Goal: Information Seeking & Learning: Find specific fact

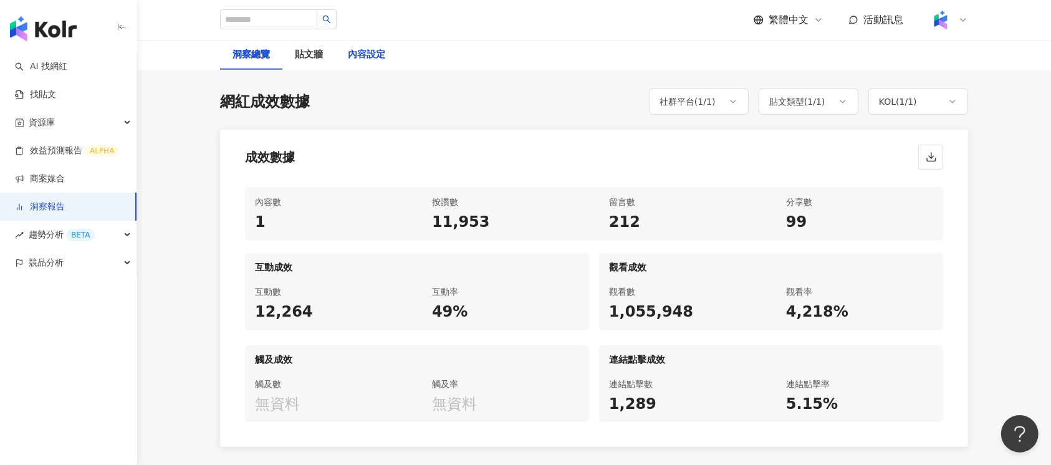
click at [380, 58] on div "內容設定" at bounding box center [366, 54] width 37 height 15
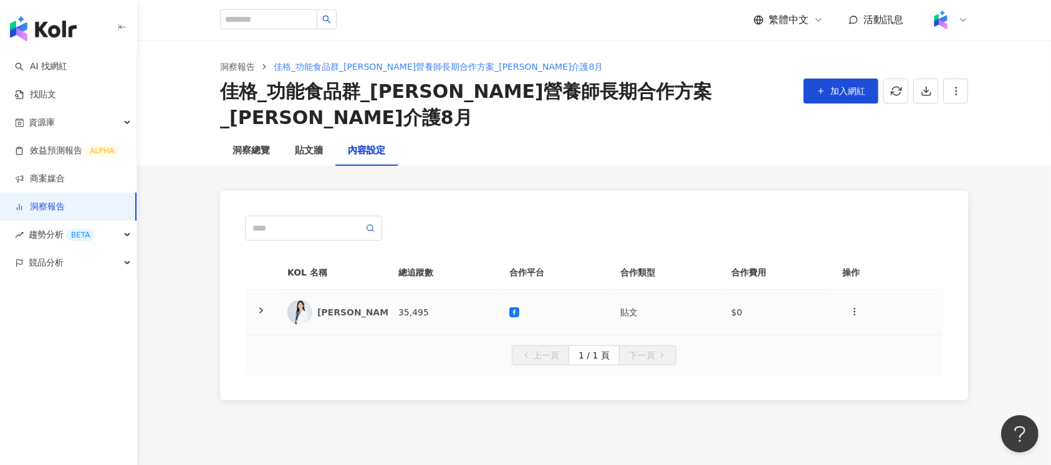
click at [424, 290] on td "35,495" at bounding box center [443, 312] width 111 height 45
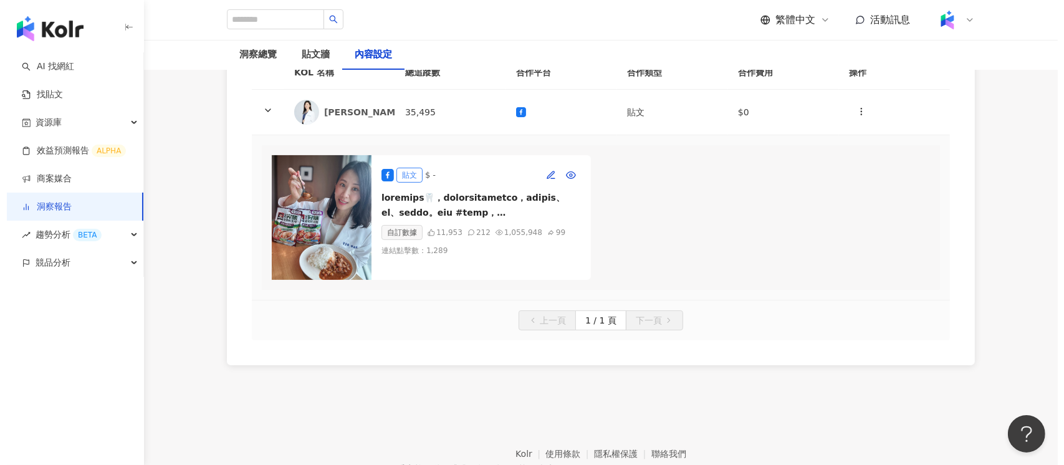
scroll to position [166, 0]
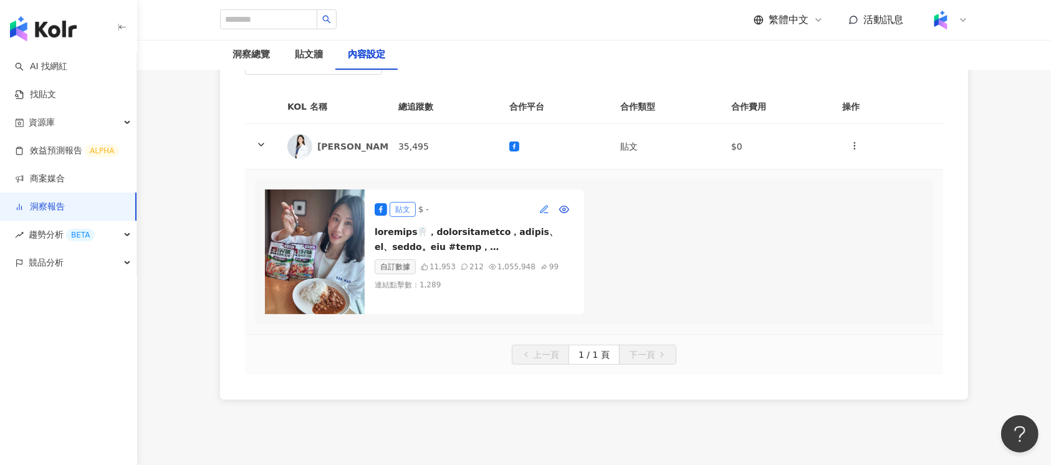
click at [550, 199] on button "button" at bounding box center [544, 209] width 20 height 20
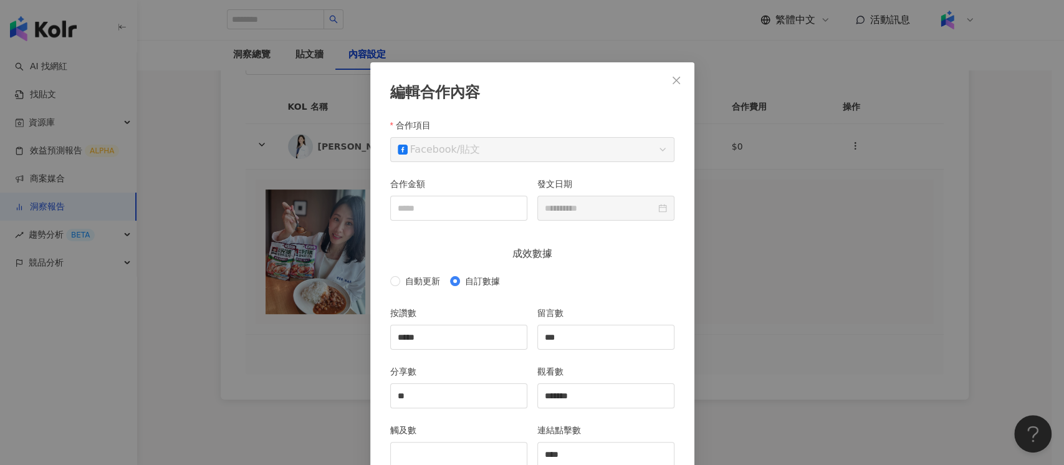
scroll to position [62, 0]
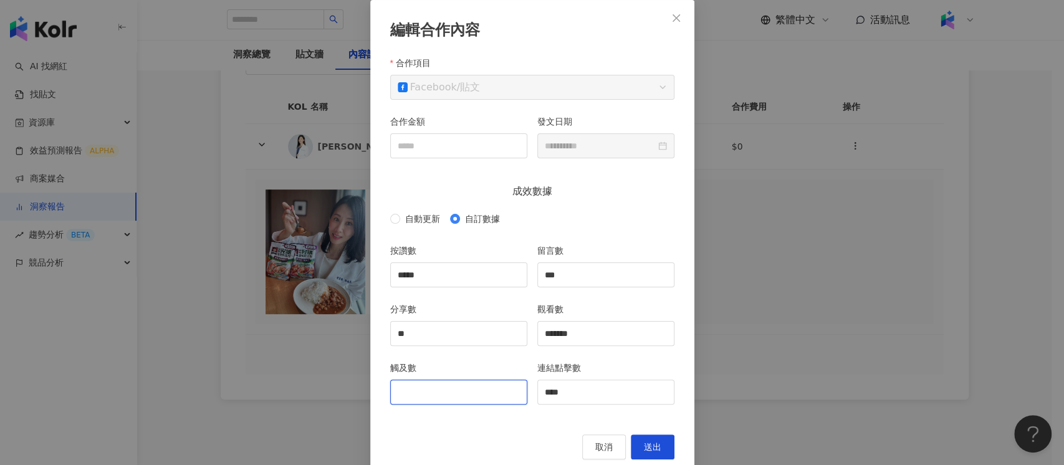
click at [442, 391] on input "觸及數" at bounding box center [459, 392] width 136 height 24
type input "******"
click at [657, 446] on button "送出" at bounding box center [653, 446] width 44 height 25
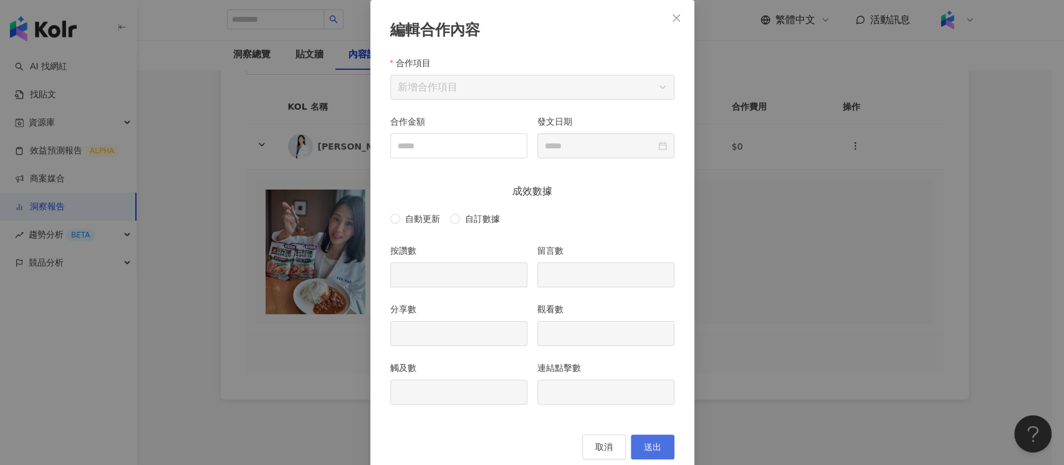
type input "*****"
type input "***"
type input "**"
type input "*******"
type input "******"
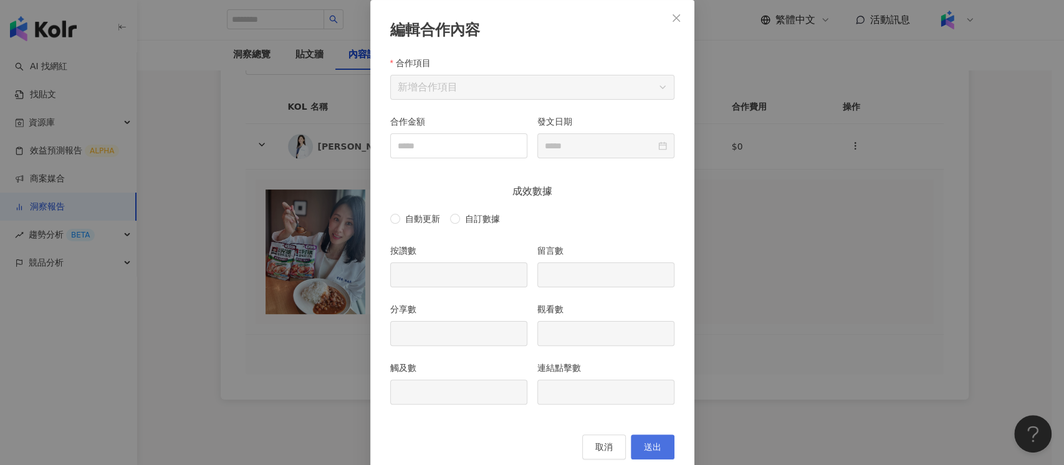
type input "****"
type input "**********"
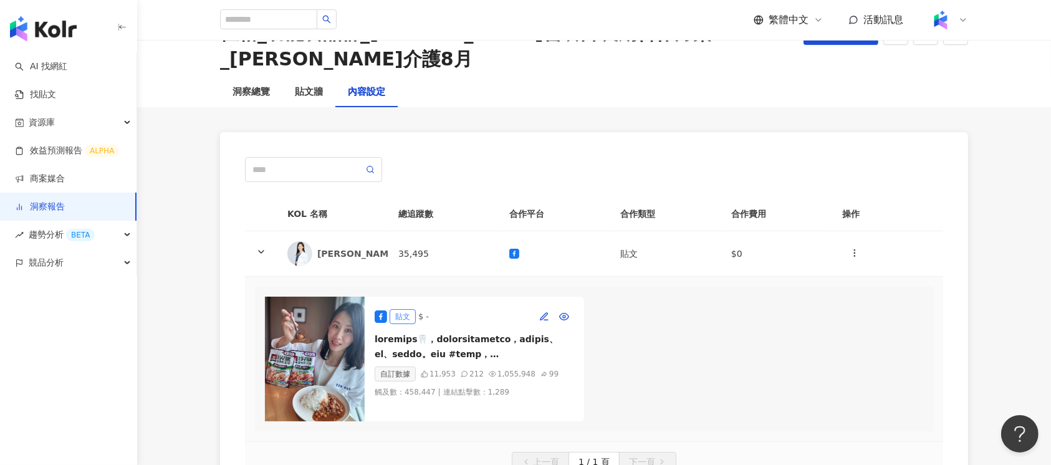
scroll to position [0, 0]
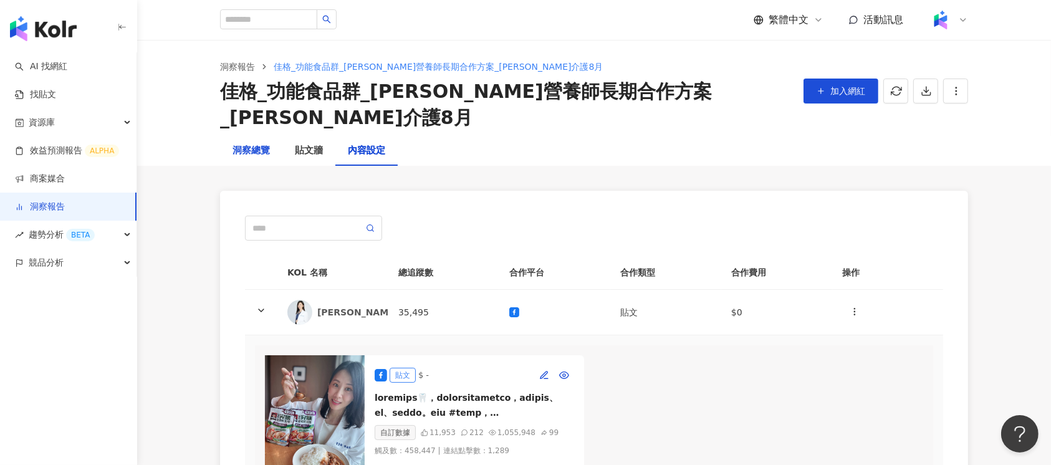
click at [261, 143] on div "洞察總覽" at bounding box center [250, 150] width 37 height 15
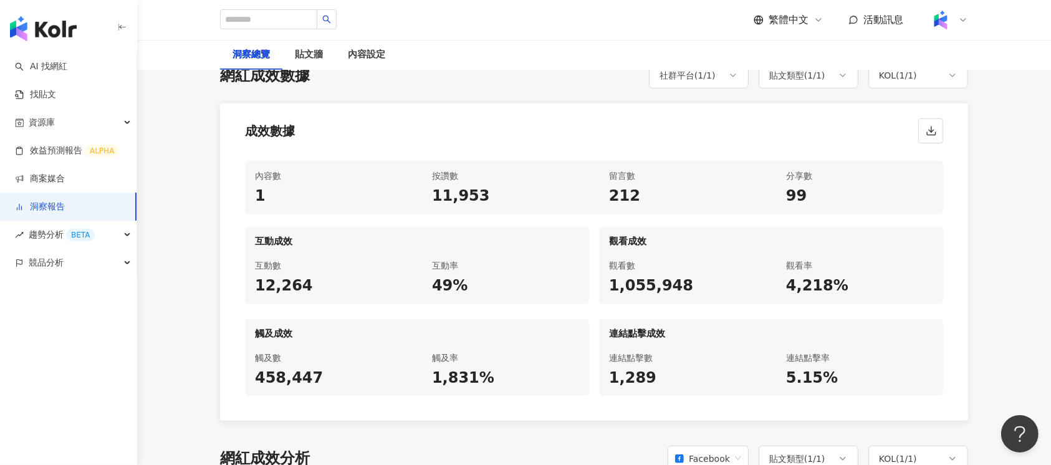
scroll to position [581, 0]
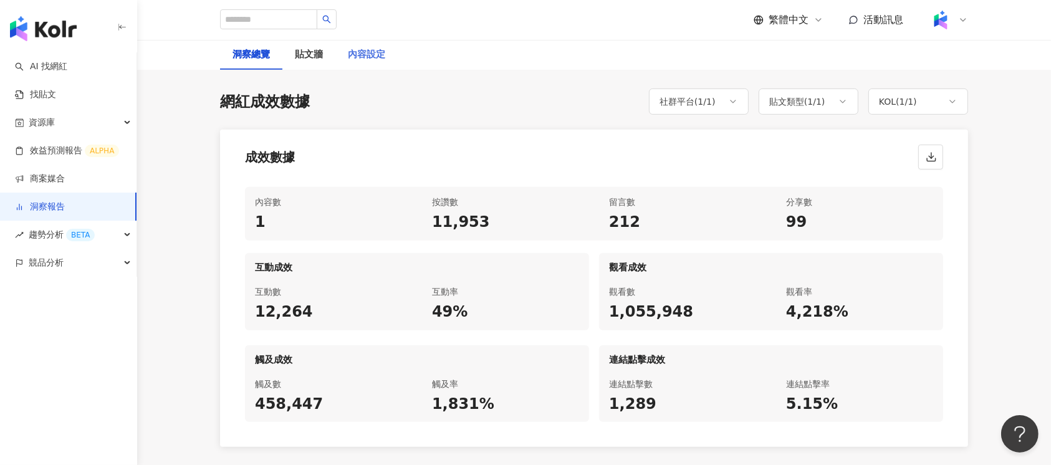
click at [383, 63] on div "內容設定" at bounding box center [366, 55] width 62 height 30
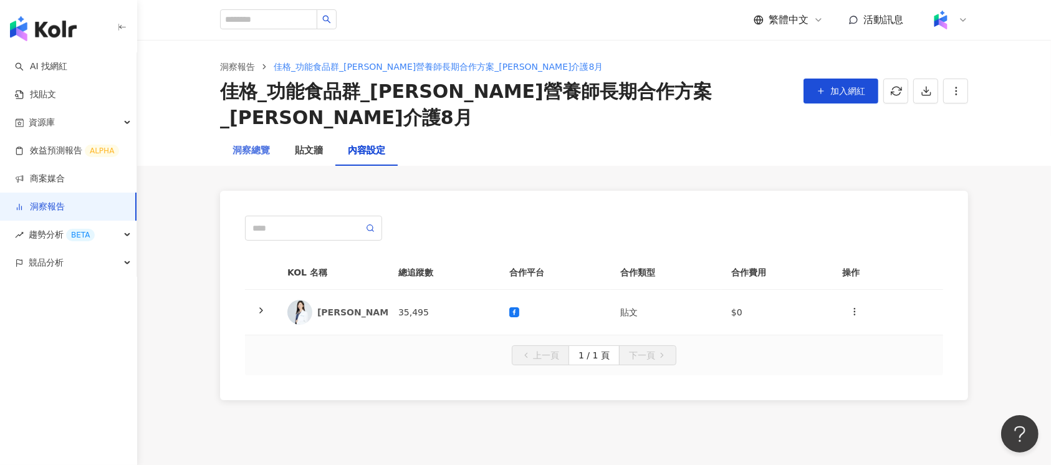
click at [224, 136] on div "洞察總覽" at bounding box center [251, 151] width 62 height 30
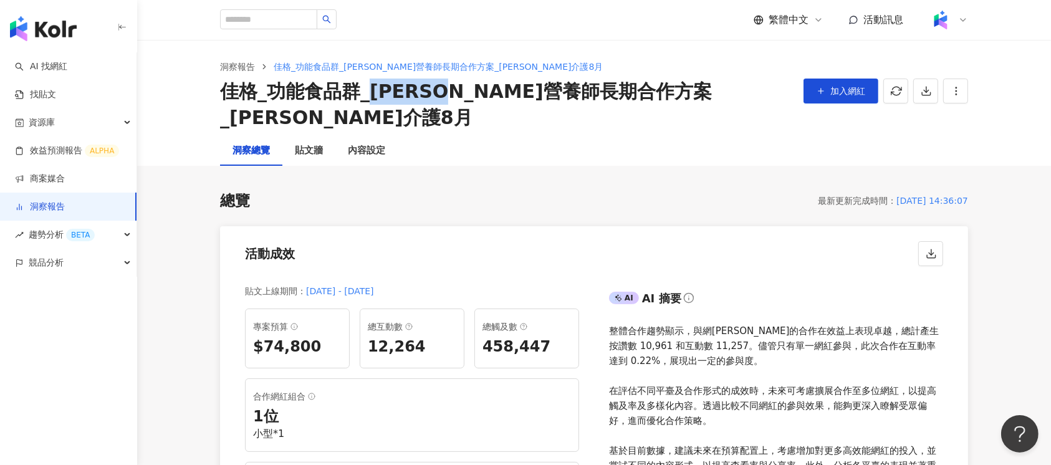
drag, startPoint x: 379, startPoint y: 92, endPoint x: 490, endPoint y: 92, distance: 111.6
click at [490, 92] on div "佳格_功能食品群_林雨薇營養師長期合作方案_完膳介護8月" at bounding box center [506, 105] width 573 height 52
copy div "林雨薇營養師"
click at [375, 136] on div "內容設定" at bounding box center [366, 151] width 62 height 30
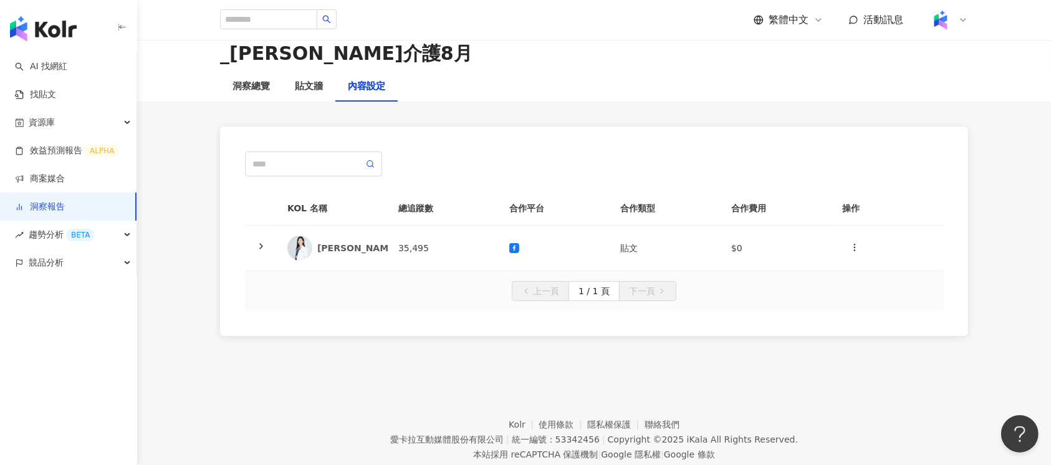
scroll to position [72, 0]
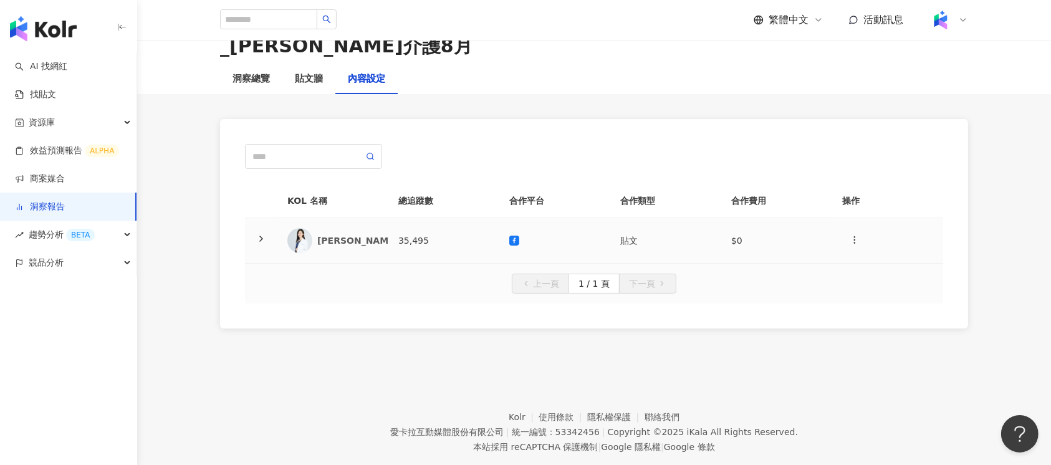
click at [449, 218] on td "35,495" at bounding box center [443, 240] width 111 height 45
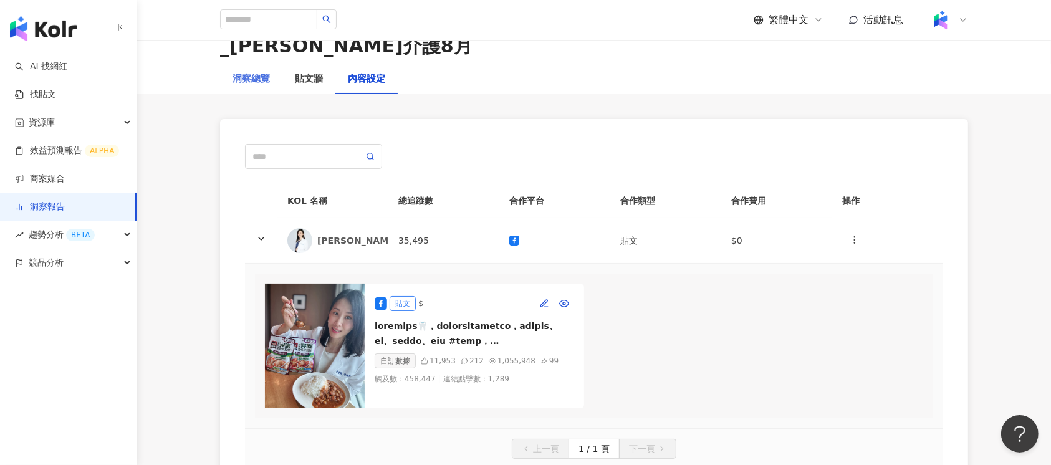
click at [261, 65] on div "洞察總覽" at bounding box center [251, 79] width 62 height 30
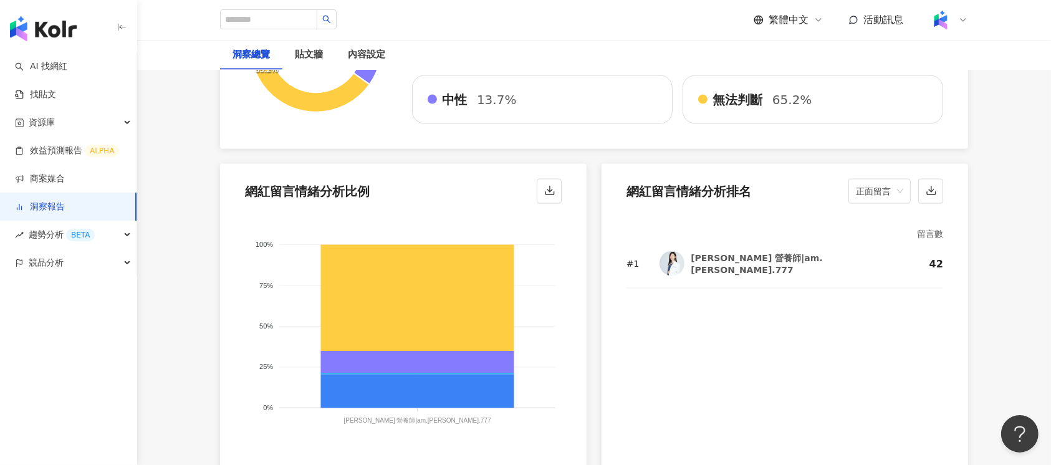
scroll to position [1994, 0]
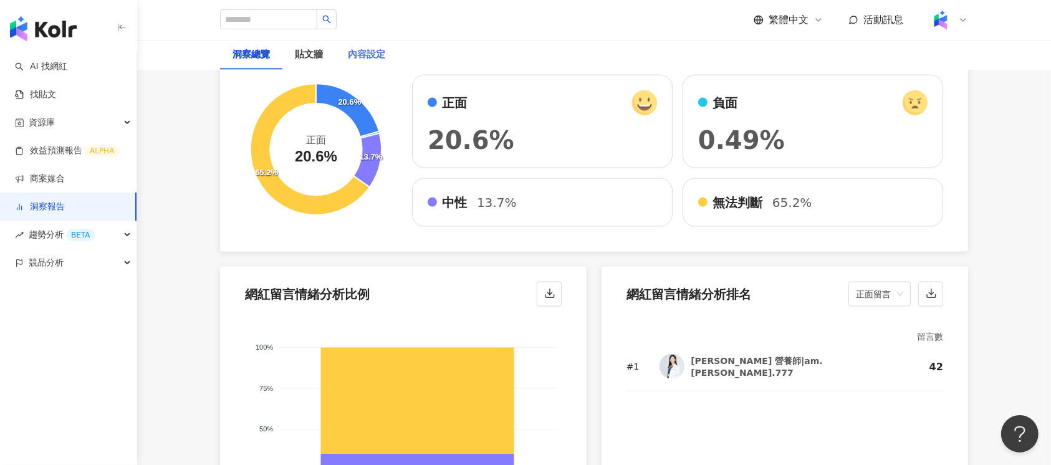
click at [385, 54] on div "內容設定" at bounding box center [366, 55] width 62 height 30
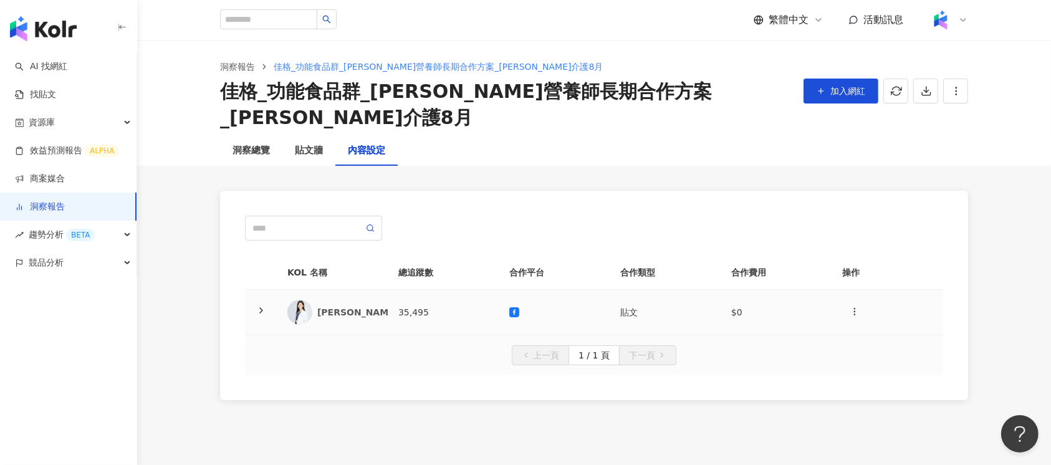
click at [456, 290] on td "35,495" at bounding box center [443, 312] width 111 height 45
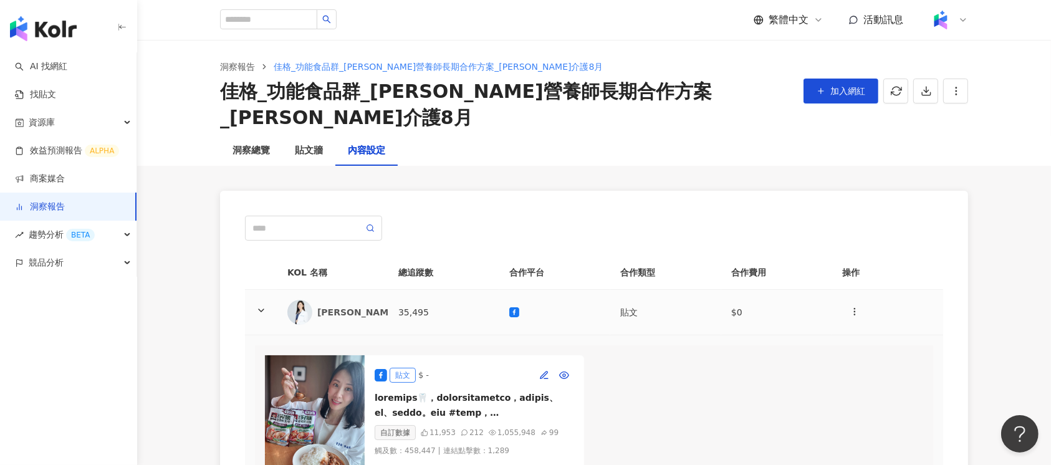
scroll to position [83, 0]
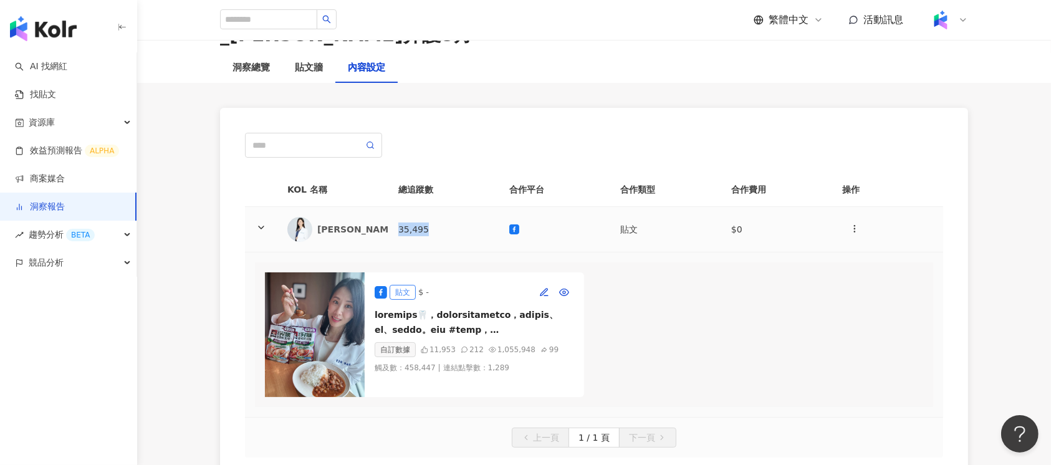
drag, startPoint x: 396, startPoint y: 200, endPoint x: 442, endPoint y: 202, distance: 46.2
click at [442, 207] on td "35,495" at bounding box center [443, 229] width 111 height 45
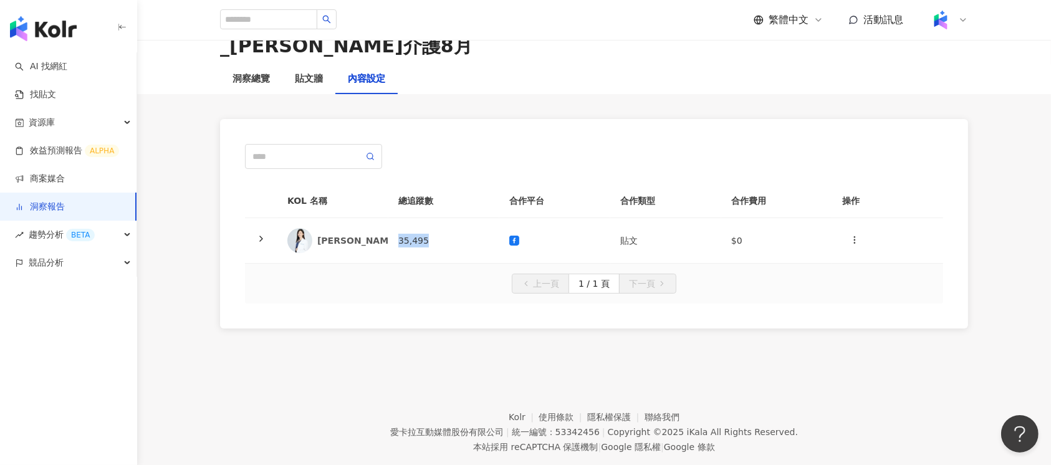
copy td "35,495"
click at [284, 403] on footer "Kolr 使用條款 隱私權保護 聯絡我們 愛卡拉互動媒體股份有限公司 | 統一編號：53342456 | Copyright © 2025 iKala All…" at bounding box center [594, 422] width 914 height 138
click at [451, 218] on td "35,495" at bounding box center [443, 240] width 111 height 45
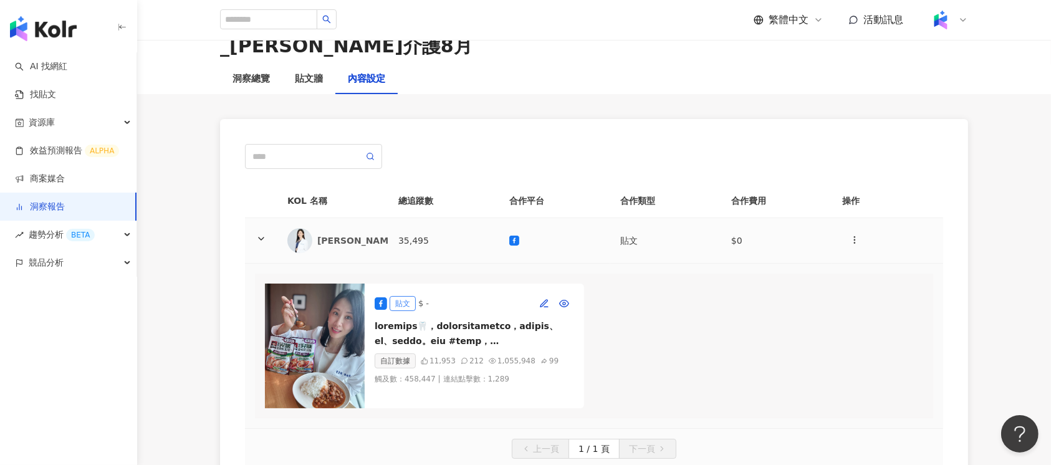
scroll to position [83, 0]
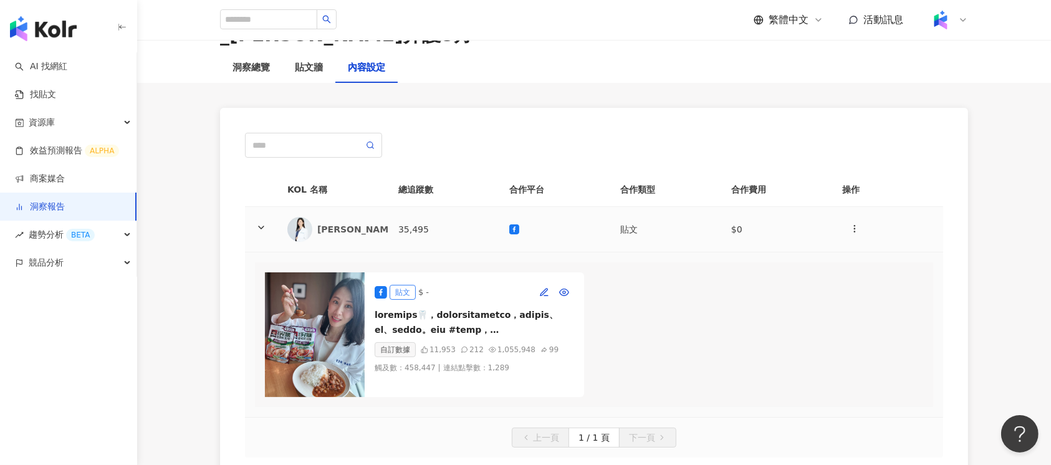
click at [313, 217] on div "[PERSON_NAME] 營養師" at bounding box center [332, 229] width 91 height 25
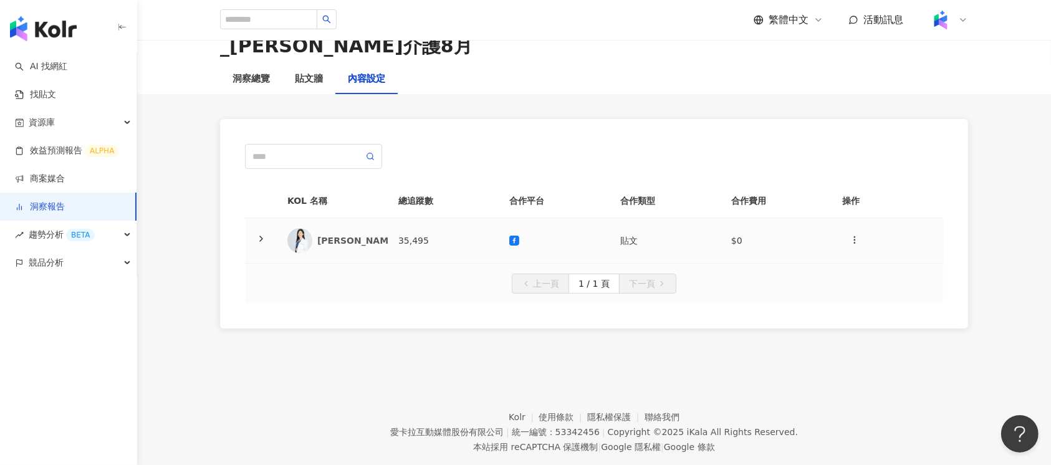
click at [297, 228] on img at bounding box center [299, 240] width 25 height 25
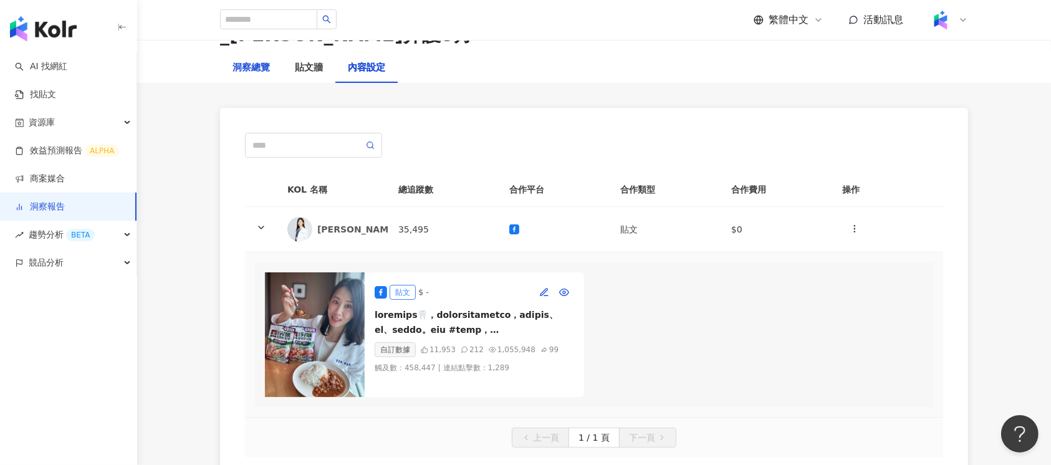
click at [249, 60] on div "洞察總覽" at bounding box center [250, 67] width 37 height 15
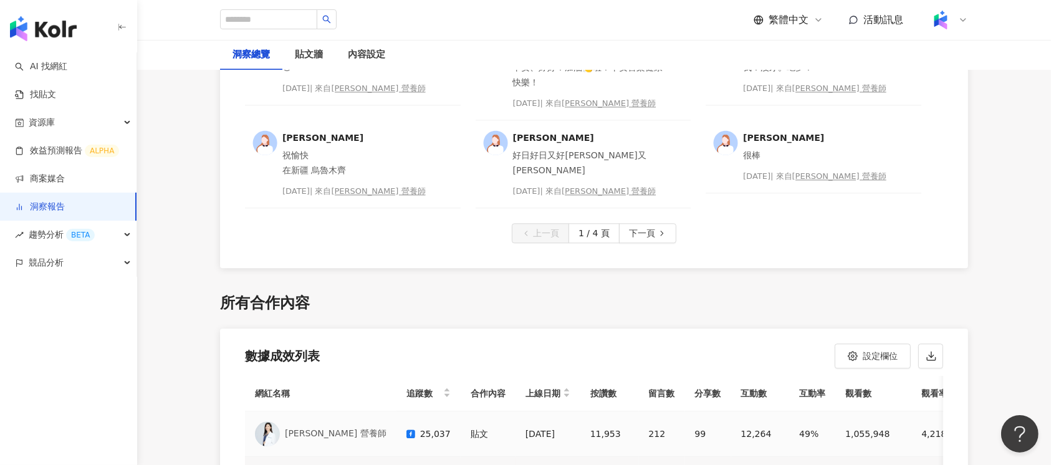
scroll to position [3187, 0]
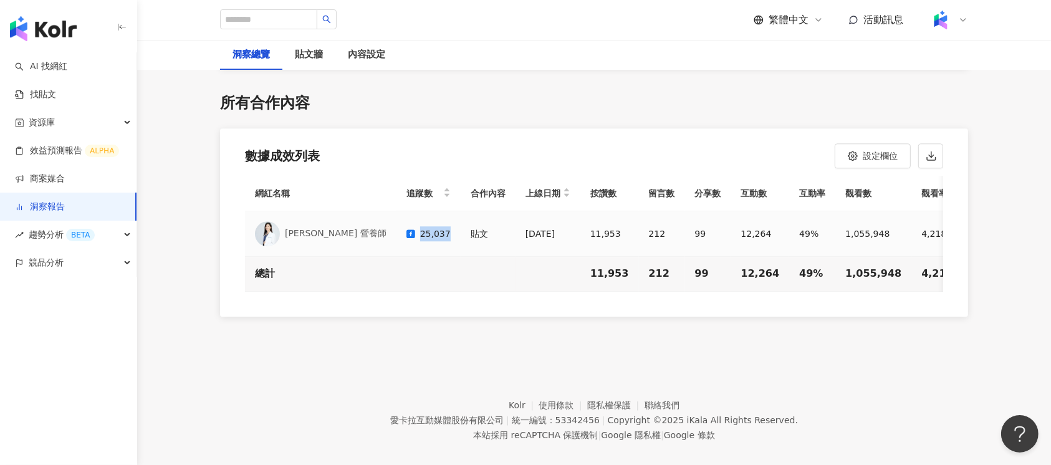
drag, startPoint x: 397, startPoint y: 211, endPoint x: 371, endPoint y: 211, distance: 25.6
click at [406, 226] on div "25,037" at bounding box center [428, 233] width 44 height 15
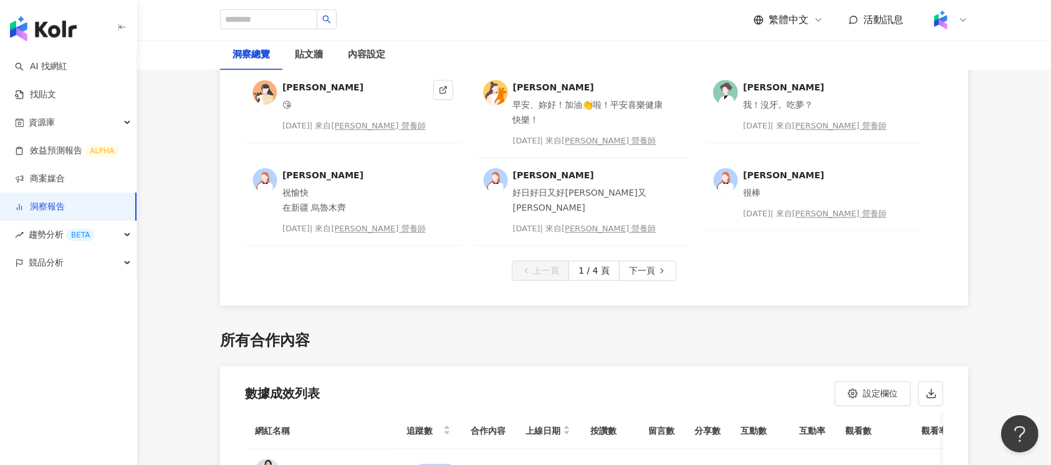
scroll to position [3021, 0]
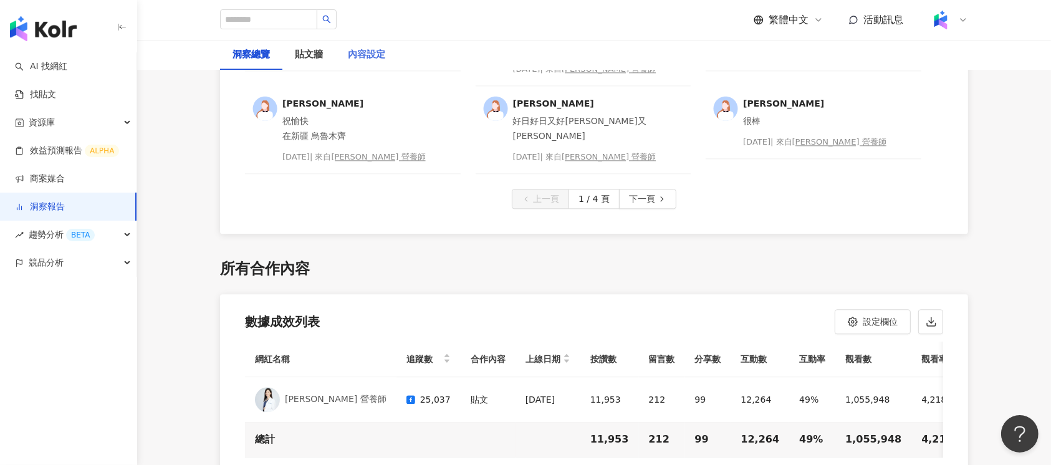
click at [374, 42] on div "內容設定" at bounding box center [366, 55] width 62 height 30
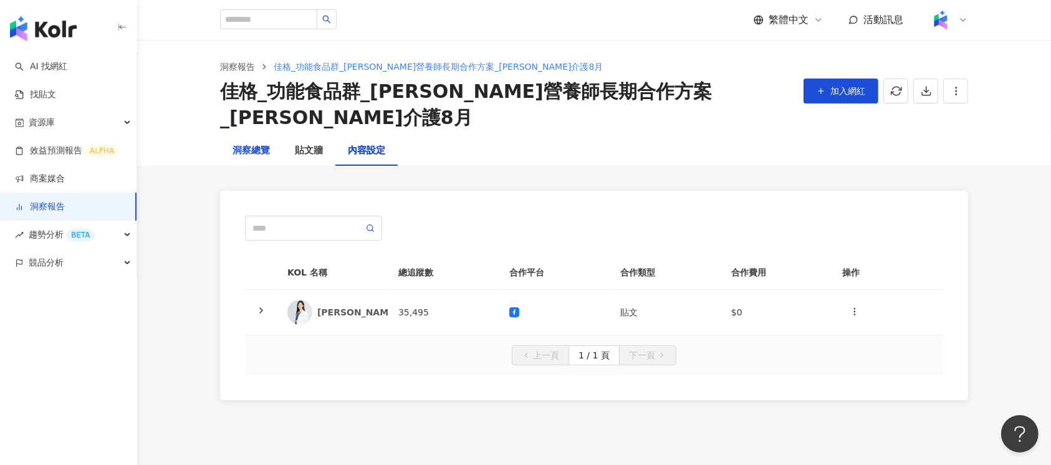
click at [255, 143] on div "洞察總覽" at bounding box center [250, 150] width 37 height 15
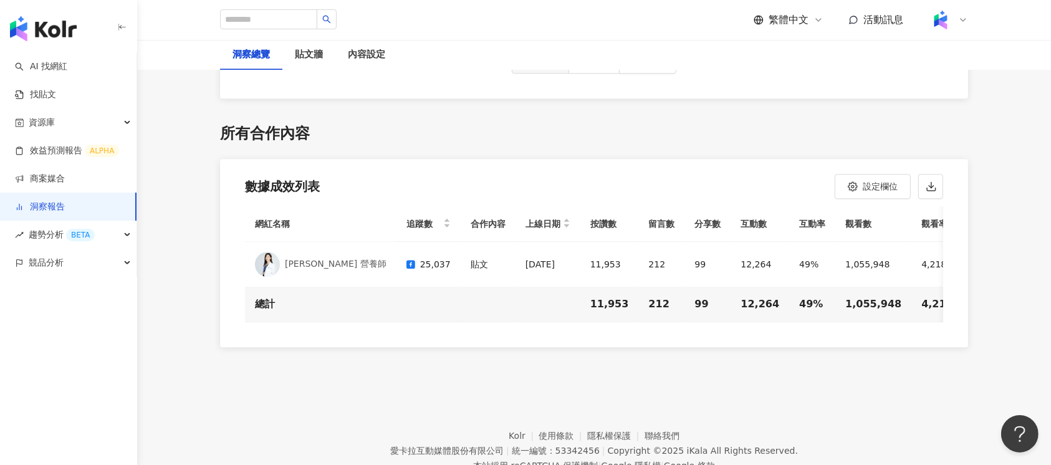
scroll to position [3157, 0]
click at [381, 57] on div "內容設定" at bounding box center [366, 54] width 37 height 15
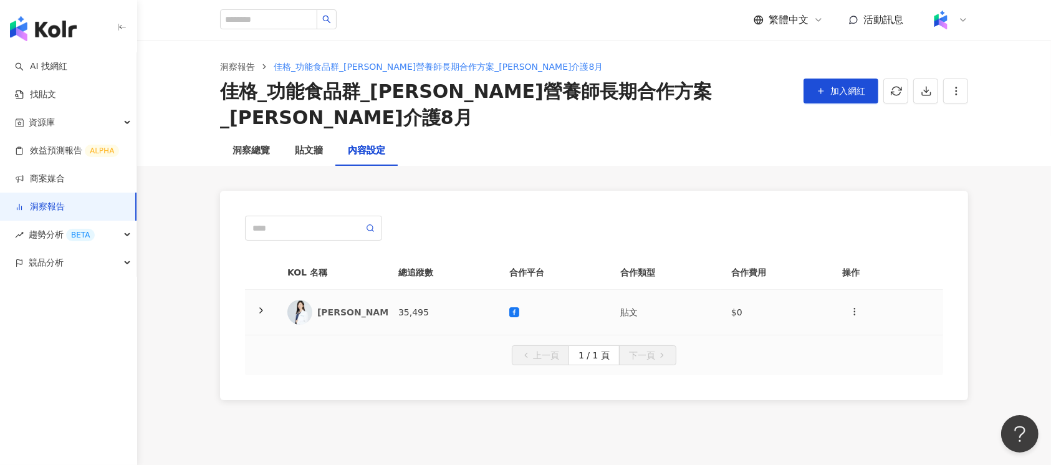
click at [418, 290] on td "35,495" at bounding box center [443, 312] width 111 height 45
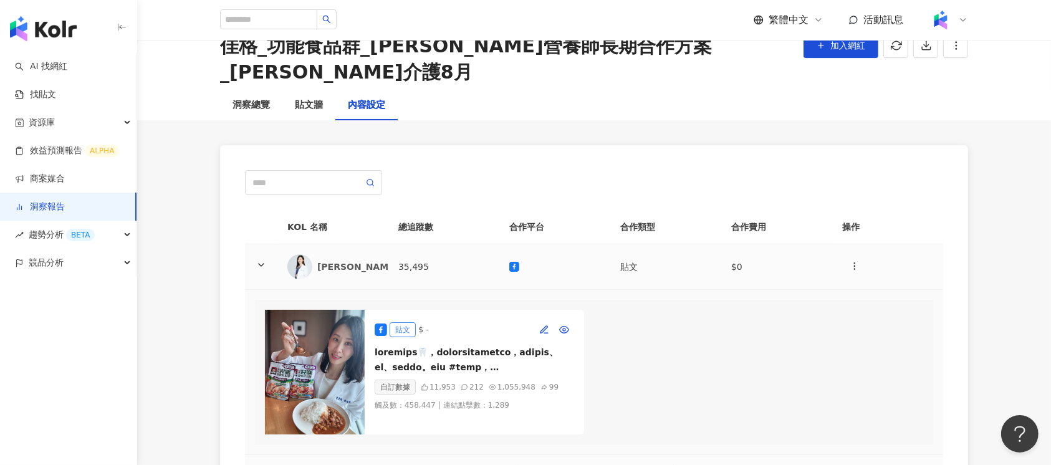
scroll to position [83, 0]
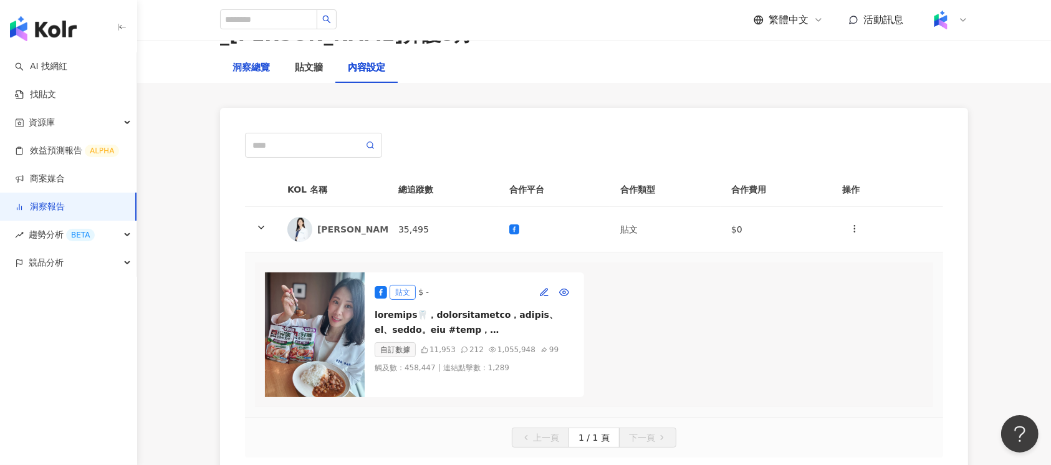
click at [247, 60] on div "洞察總覽" at bounding box center [250, 67] width 37 height 15
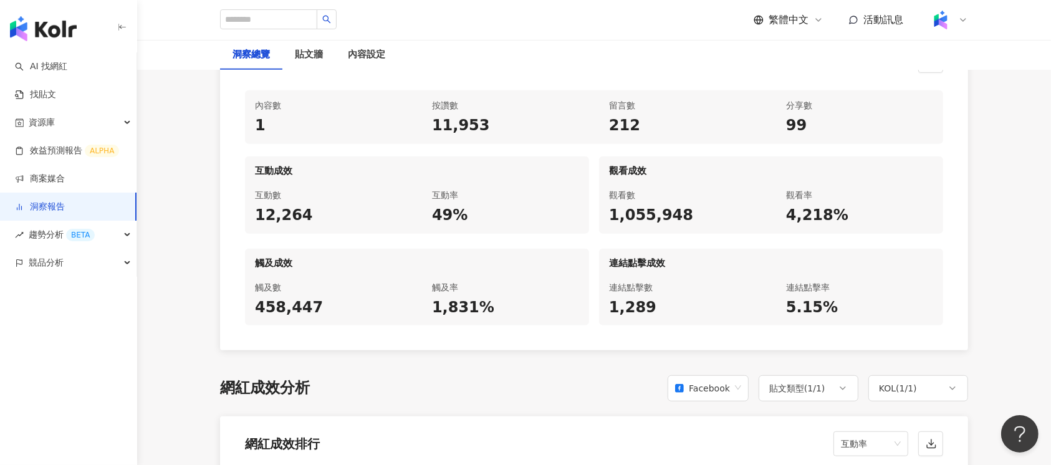
scroll to position [664, 0]
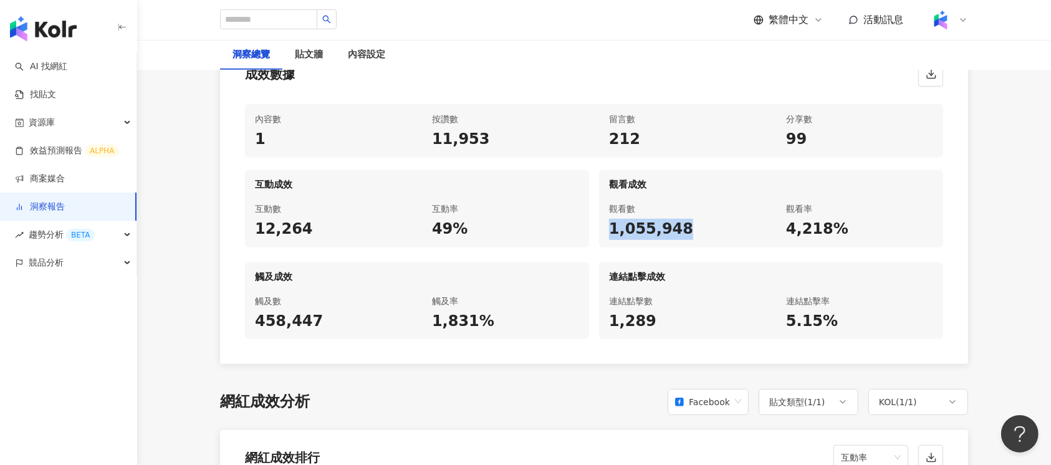
drag, startPoint x: 600, startPoint y: 203, endPoint x: 689, endPoint y: 211, distance: 88.9
click at [689, 211] on div "觀看數 1,055,948" at bounding box center [682, 221] width 167 height 54
copy div "1,055,948"
drag, startPoint x: 783, startPoint y: 204, endPoint x: 858, endPoint y: 204, distance: 74.2
click at [858, 204] on div "觀看率 4,218%" at bounding box center [859, 221] width 167 height 54
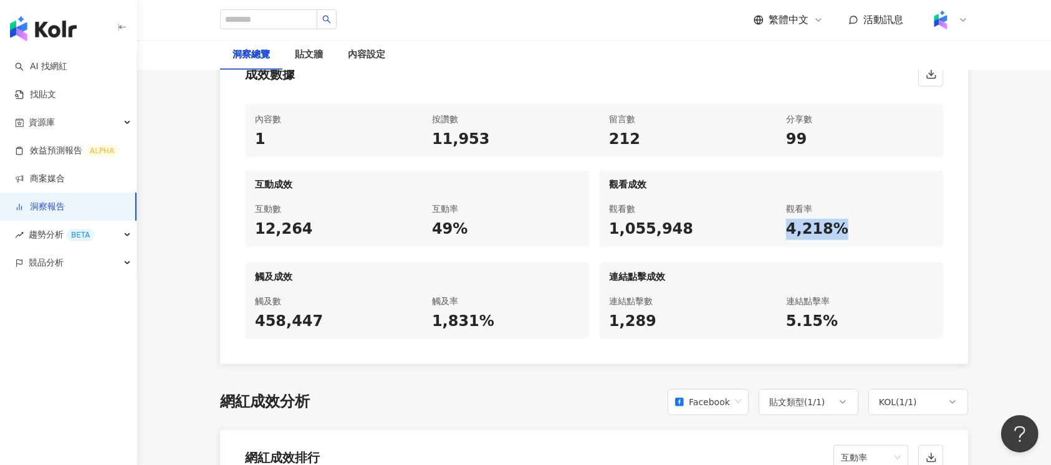
copy div "4,218%"
drag, startPoint x: 255, startPoint y: 199, endPoint x: 309, endPoint y: 201, distance: 54.3
click at [309, 219] on div "12,264" at bounding box center [328, 229] width 147 height 21
copy div "12,264"
drag, startPoint x: 433, startPoint y: 203, endPoint x: 466, endPoint y: 204, distance: 33.0
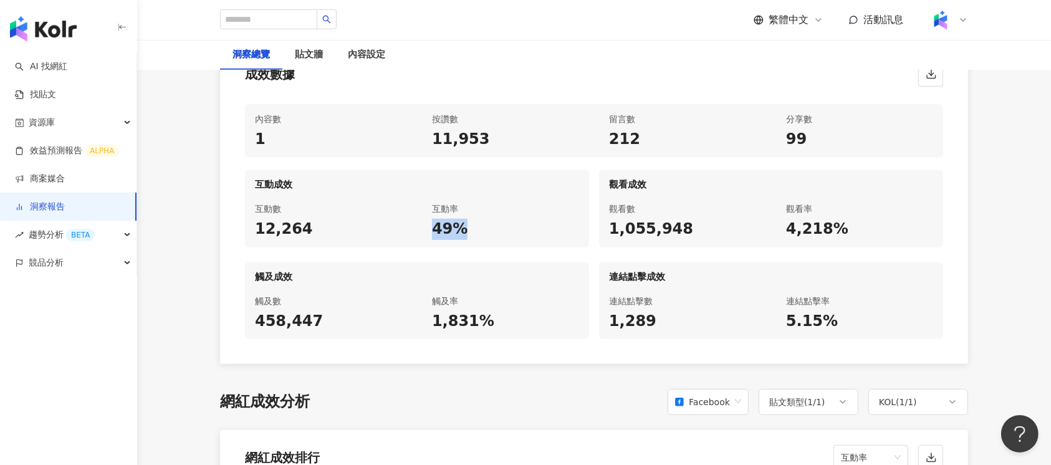
click at [466, 219] on div "49%" at bounding box center [505, 229] width 147 height 21
copy div "49%"
drag, startPoint x: 258, startPoint y: 297, endPoint x: 355, endPoint y: 297, distance: 97.2
click at [355, 311] on div "458,447" at bounding box center [328, 321] width 147 height 21
copy div "458,447"
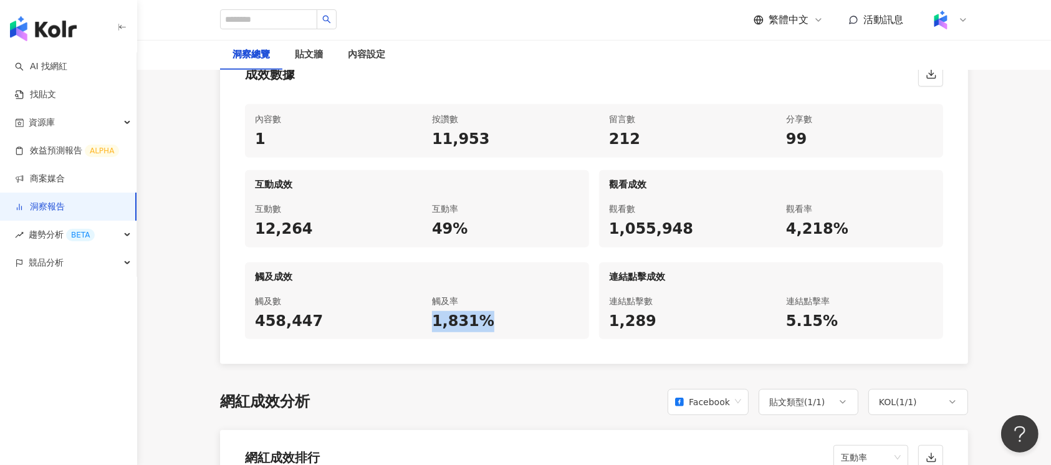
drag, startPoint x: 419, startPoint y: 295, endPoint x: 482, endPoint y: 295, distance: 62.9
click at [482, 295] on div "觸及數 458,447 觸及率 1,831%" at bounding box center [417, 313] width 344 height 54
copy div "1,831%"
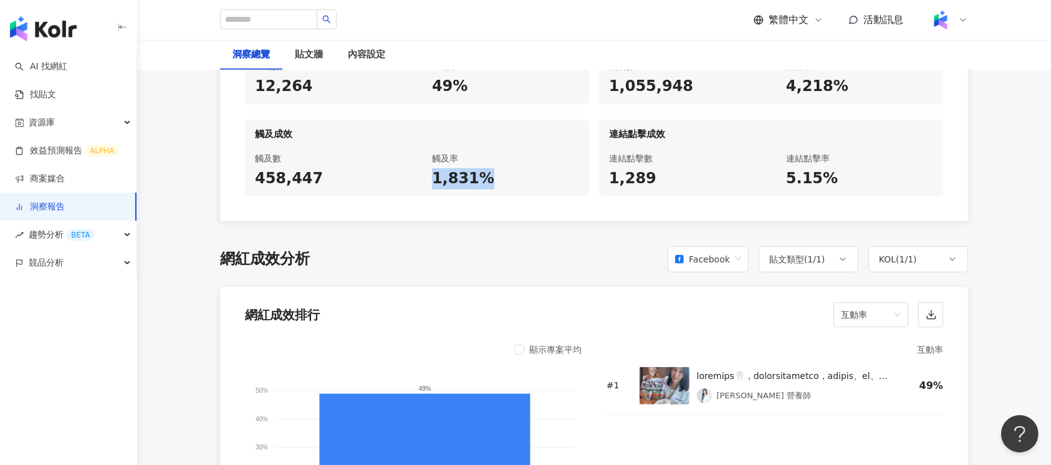
scroll to position [914, 0]
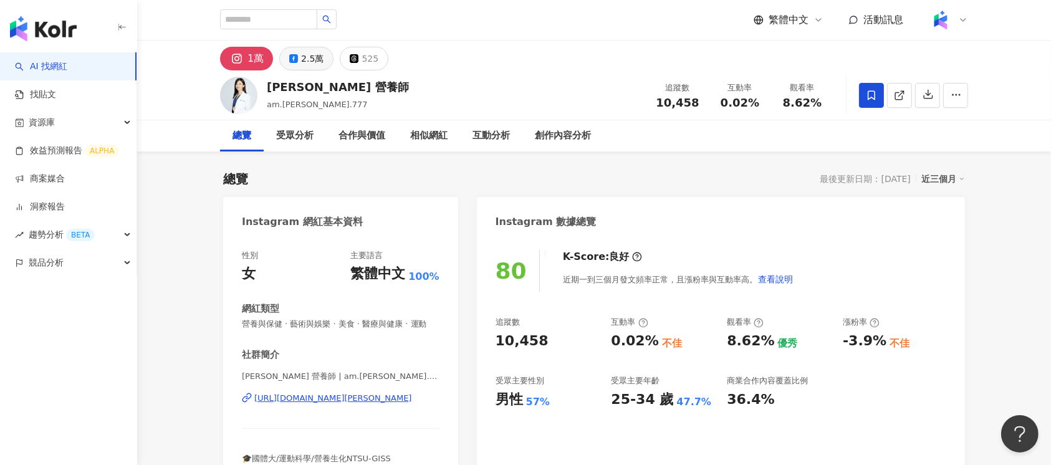
click at [301, 55] on div "2.5萬" at bounding box center [312, 58] width 22 height 17
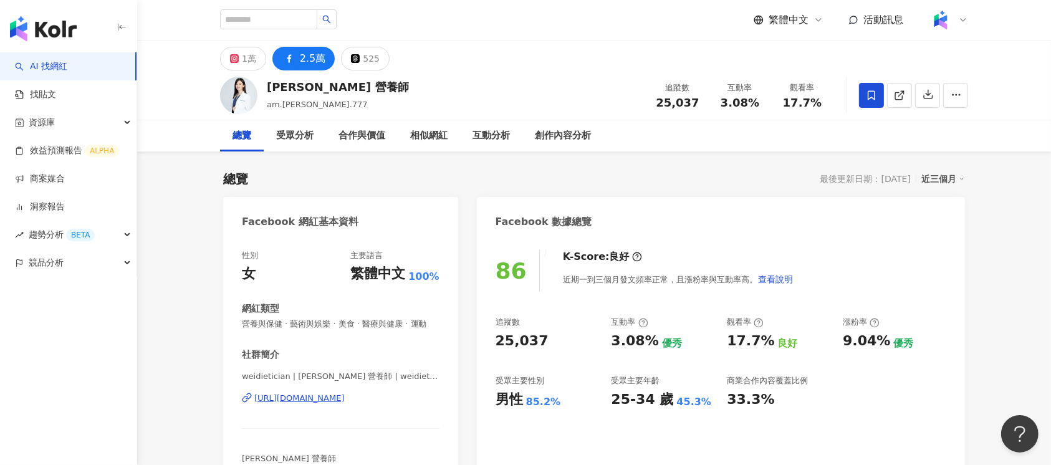
click at [713, 98] on div "追蹤數 25,037 互動率 3.08% 觀看率 17.7%" at bounding box center [739, 95] width 187 height 37
click at [703, 106] on div "追蹤數 25,037" at bounding box center [677, 95] width 62 height 27
drag, startPoint x: 661, startPoint y: 107, endPoint x: 709, endPoint y: 105, distance: 48.0
click at [709, 105] on div "追蹤數 25,037 互動率 3.08% 觀看率 17.7%" at bounding box center [739, 95] width 187 height 37
click at [677, 105] on span "25,037" at bounding box center [677, 102] width 43 height 13
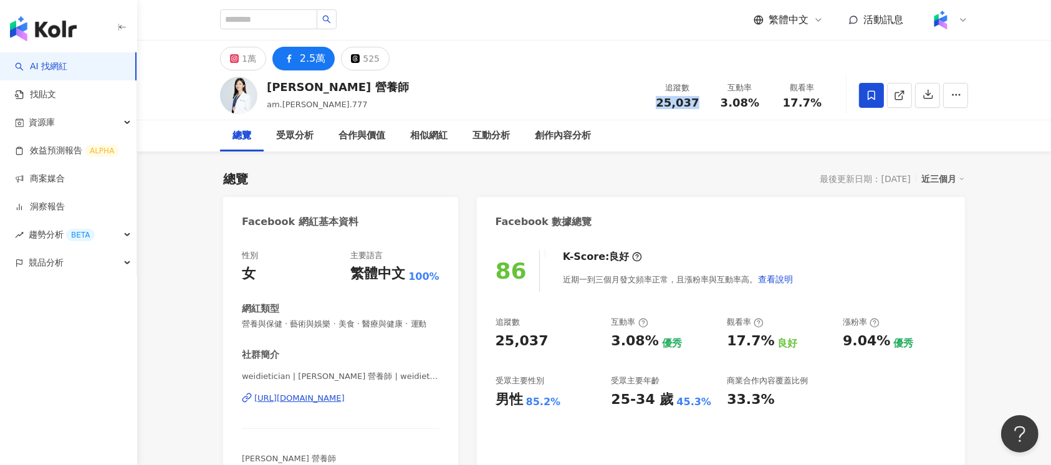
drag, startPoint x: 658, startPoint y: 105, endPoint x: 695, endPoint y: 105, distance: 36.8
click at [695, 105] on span "25,037" at bounding box center [677, 102] width 43 height 13
copy span "25,037"
